Goal: Task Accomplishment & Management: Use online tool/utility

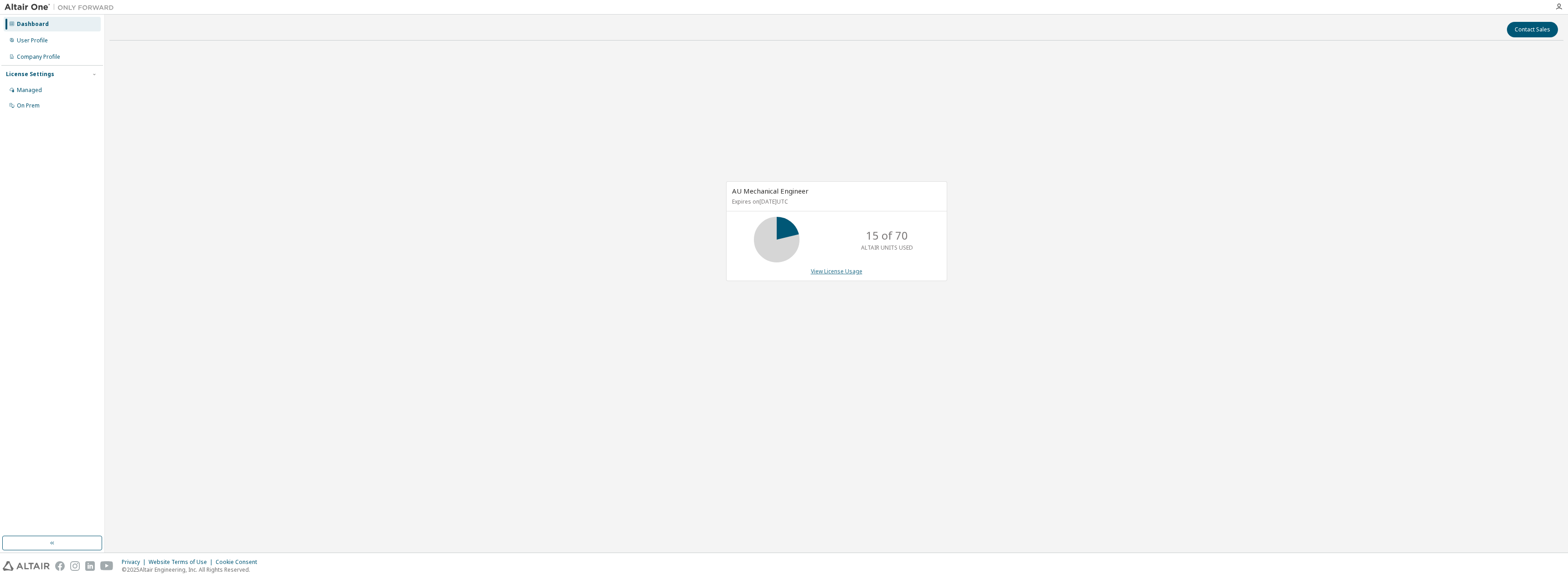
click at [848, 271] on link "View License Usage" at bounding box center [836, 271] width 52 height 8
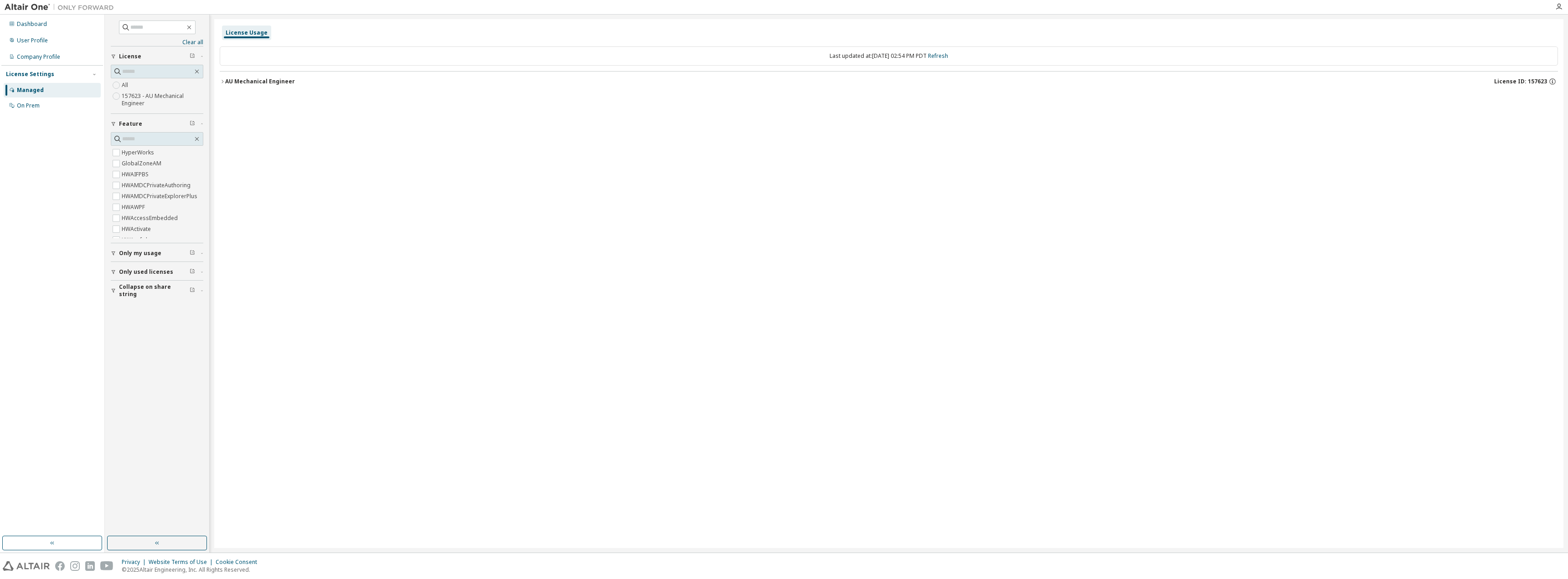
click at [236, 80] on div "AU Mechanical Engineer" at bounding box center [260, 81] width 70 height 7
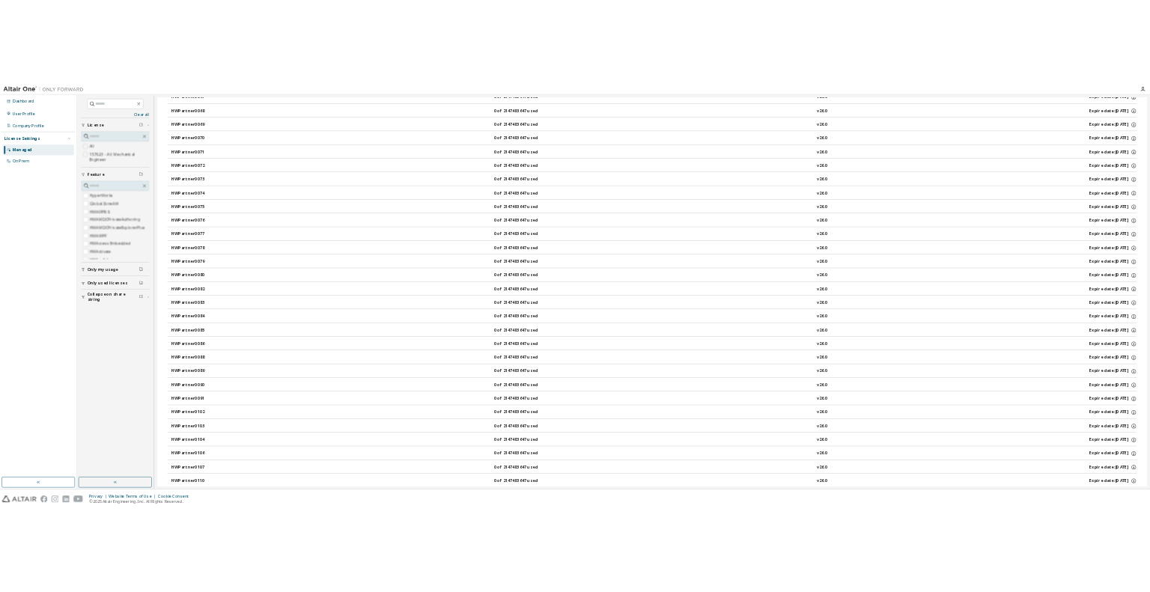
scroll to position [6889, 0]
